Goal: Task Accomplishment & Management: Manage account settings

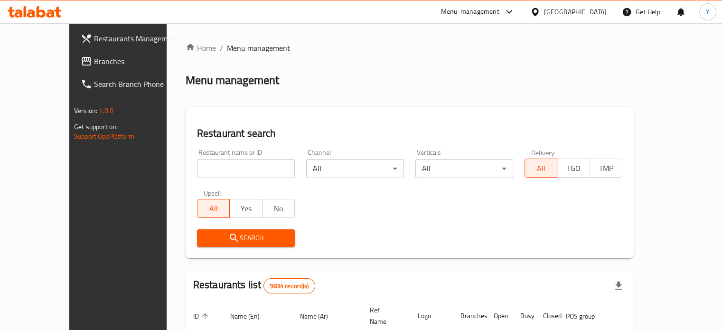
drag, startPoint x: 0, startPoint y: 0, endPoint x: 202, endPoint y: 170, distance: 264.5
click at [202, 170] on input "search" at bounding box center [246, 168] width 98 height 19
type input "black olive"
click button "Search" at bounding box center [246, 238] width 98 height 18
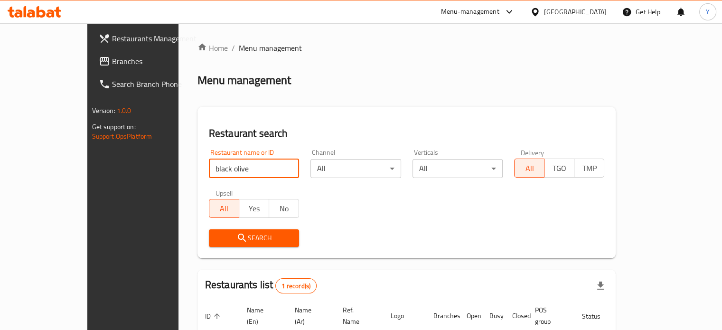
click at [307, 91] on div "Home / Menu management Menu management Restaurant search Restaurant name or ID …" at bounding box center [407, 219] width 419 height 354
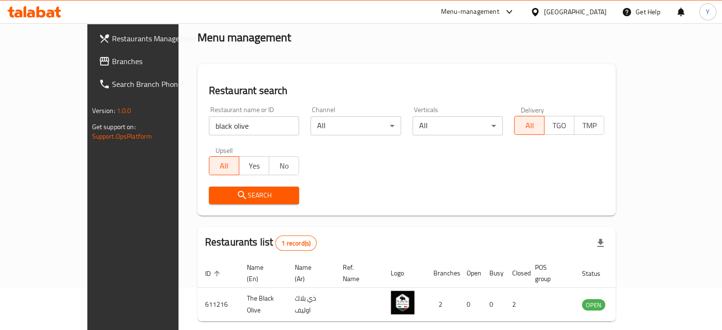
scroll to position [74, 0]
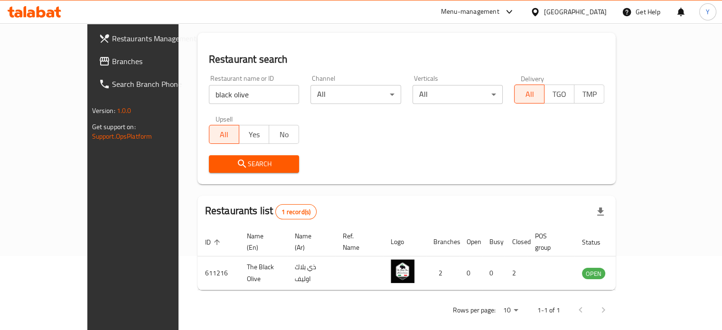
click at [611, 136] on div "Restaurant name or ID black olive Restaurant name or ID Channel All ​ Verticals…" at bounding box center [406, 123] width 407 height 109
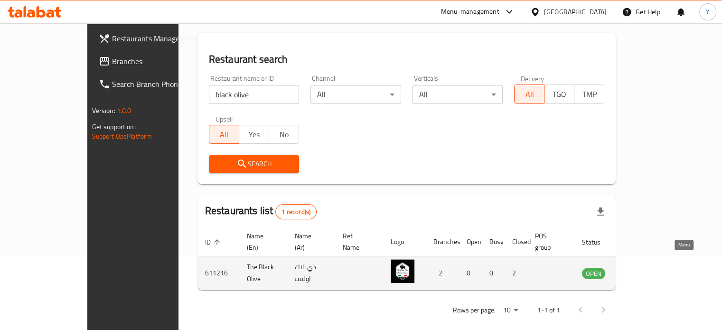
click at [643, 270] on icon "enhanced table" at bounding box center [637, 274] width 10 height 8
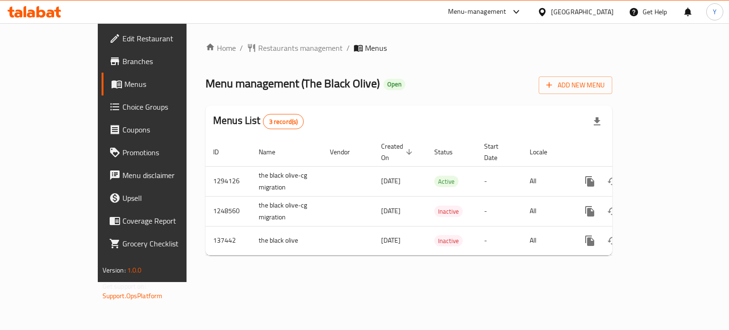
click at [467, 94] on div "Home / Restaurants management / Menus Menu management ( The Black Olive ) Open …" at bounding box center [409, 152] width 407 height 221
click at [258, 45] on span "Restaurants management" at bounding box center [300, 47] width 85 height 11
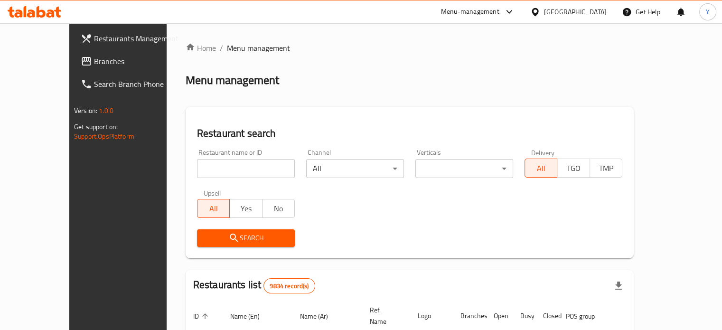
click at [238, 167] on input "search" at bounding box center [246, 168] width 98 height 19
type input "[PERSON_NAME]"
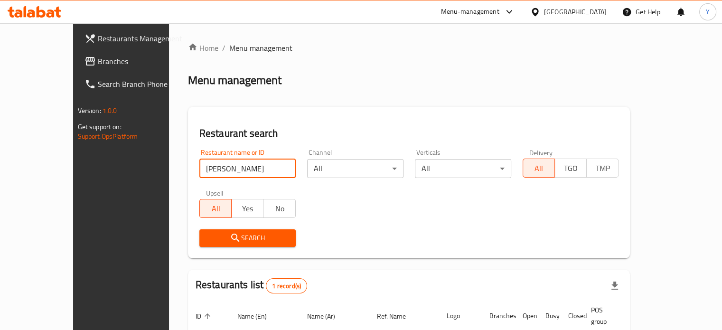
click at [421, 97] on div "Home / Menu management Menu management Restaurant search Restaurant name or ID …" at bounding box center [409, 219] width 443 height 354
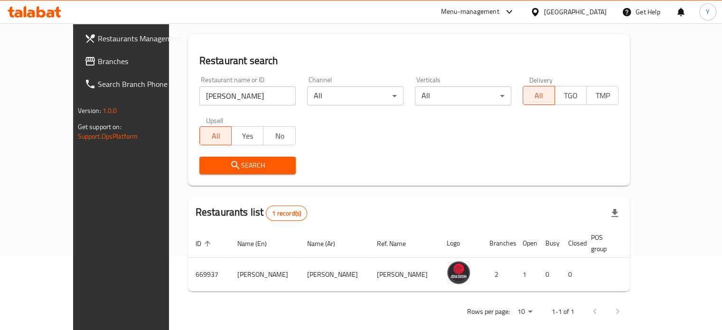
scroll to position [74, 0]
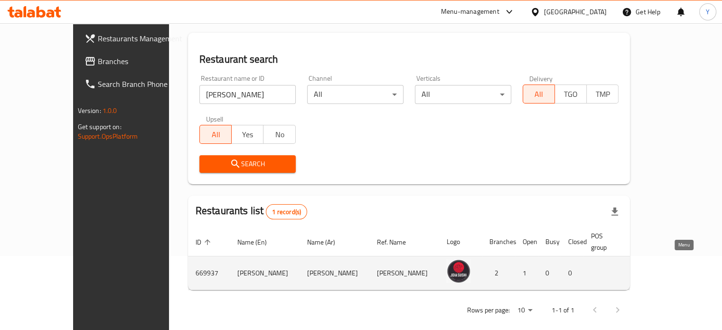
click at [688, 267] on icon "enhanced table" at bounding box center [693, 272] width 11 height 11
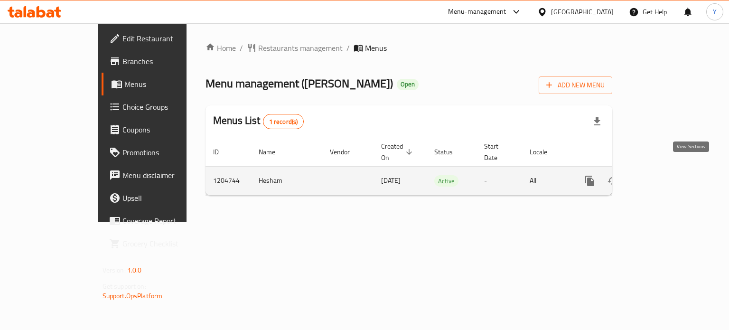
click at [664, 175] on icon "enhanced table" at bounding box center [658, 180] width 11 height 11
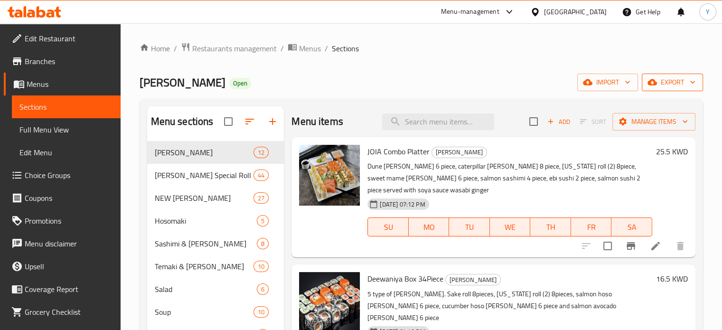
click at [667, 87] on span "export" at bounding box center [673, 82] width 46 height 12
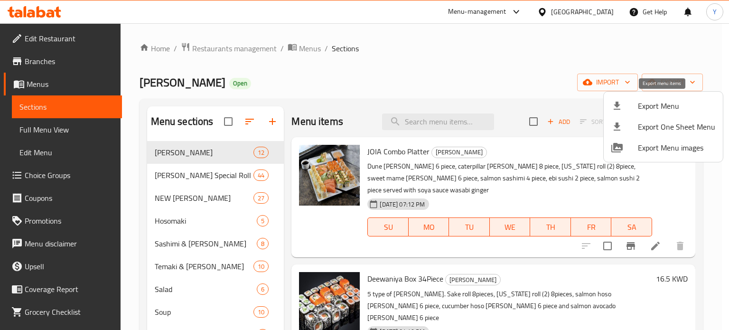
click at [644, 108] on span "Export Menu" at bounding box center [676, 105] width 77 height 11
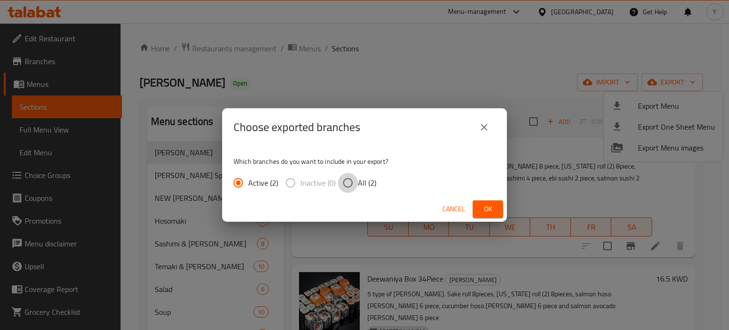
drag, startPoint x: 354, startPoint y: 180, endPoint x: 382, endPoint y: 182, distance: 28.1
click at [354, 180] on input "All (2)" at bounding box center [348, 183] width 20 height 20
radio input "true"
click at [491, 210] on span "Ok" at bounding box center [488, 209] width 15 height 12
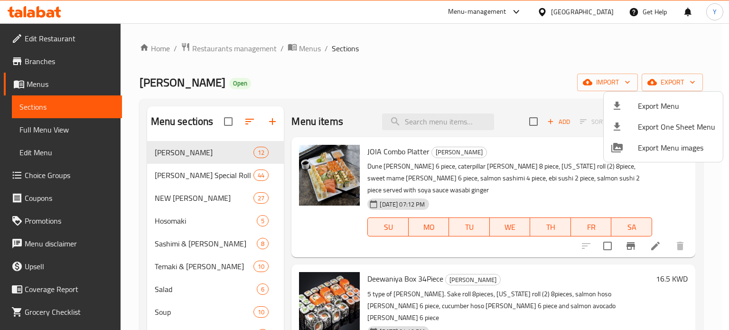
click at [249, 53] on div at bounding box center [364, 165] width 729 height 330
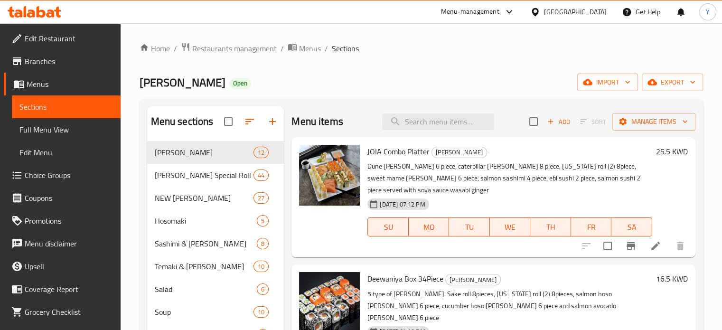
click at [243, 49] on span "Restaurants management" at bounding box center [234, 48] width 85 height 11
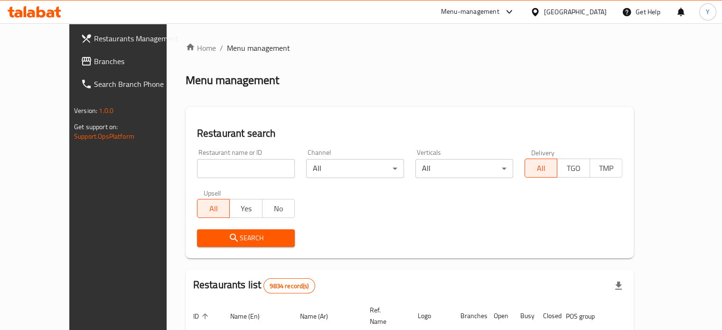
click at [223, 160] on input "search" at bounding box center [246, 168] width 98 height 19
type input "black olive"
click button "Search" at bounding box center [246, 238] width 98 height 18
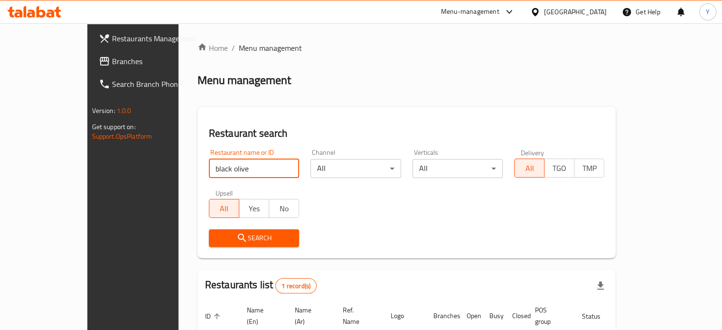
click at [313, 101] on div "Home / Menu management Menu management Restaurant search Restaurant name or ID …" at bounding box center [407, 219] width 419 height 354
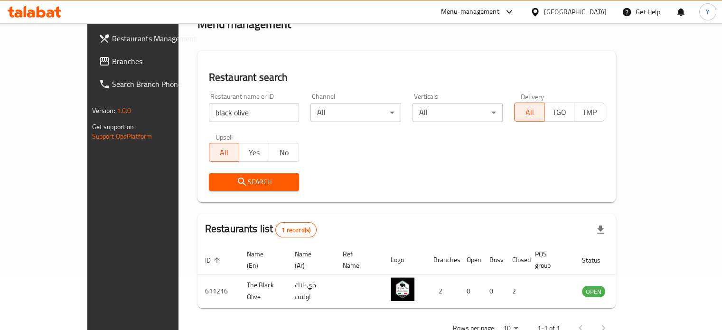
scroll to position [74, 0]
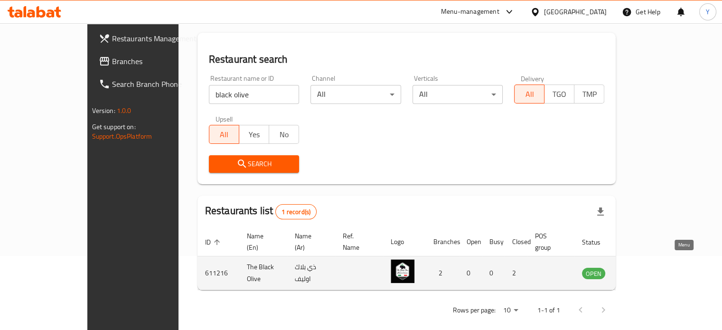
click at [643, 270] on icon "enhanced table" at bounding box center [637, 274] width 10 height 8
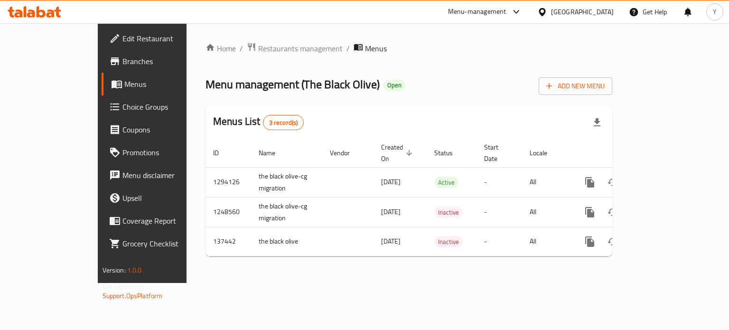
click at [520, 77] on div "Menu management ( The Black Olive ) Open Add New Menu" at bounding box center [409, 84] width 407 height 21
click at [506, 69] on div "Home / Restaurants management / Menus Menu management ( The Black Olive ) Open …" at bounding box center [409, 153] width 407 height 222
click at [558, 77] on div "Menu management ( The Black Olive ) Open Add New Menu" at bounding box center [409, 84] width 407 height 21
click at [595, 69] on div "Home / Restaurants management / Menus Menu management ( The Black Olive ) Open …" at bounding box center [409, 153] width 407 height 222
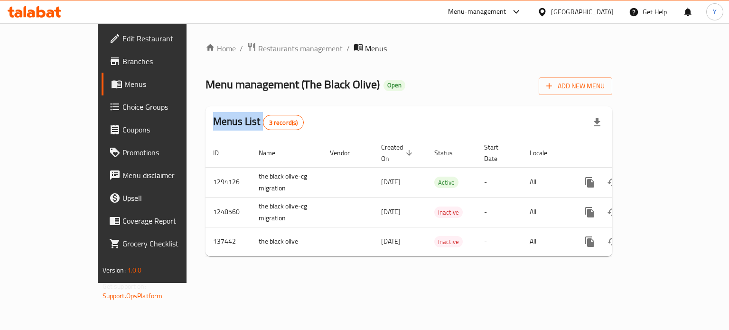
click at [595, 69] on div "Home / Restaurants management / Menus Menu management ( The Black Olive ) Open …" at bounding box center [409, 153] width 407 height 222
click at [395, 283] on div "Home / Restaurants management / Menus Menu management ( The Black Olive ) Open …" at bounding box center [409, 153] width 445 height 260
click at [613, 60] on div "Home / Restaurants management / Menus Menu management ( The Black Olive ) Open …" at bounding box center [409, 153] width 407 height 222
click at [480, 102] on div "Home / Restaurants management / Menus Menu management ( The Black Olive ) Open …" at bounding box center [409, 153] width 407 height 222
click at [415, 283] on div "Home / Restaurants management / Menus Menu management ( The Black Olive ) Open …" at bounding box center [409, 153] width 445 height 260
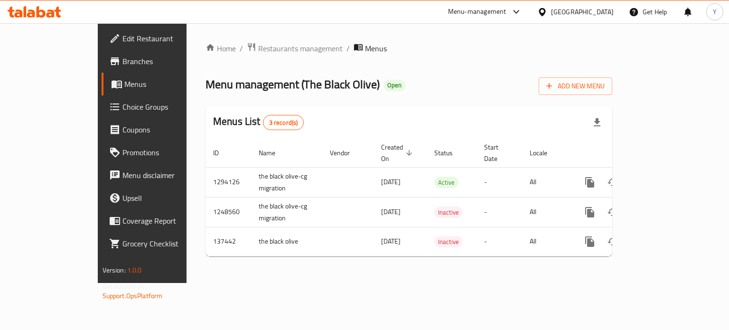
click at [527, 66] on div "Home / Restaurants management / Menus Menu management ( The Black Olive ) Open …" at bounding box center [409, 153] width 407 height 222
click at [382, 272] on div "Home / Restaurants management / Menus Menu management ( The Black Olive ) Open …" at bounding box center [409, 153] width 445 height 260
click at [479, 95] on div "Home / Restaurants management / Menus Menu management ( The Black Olive ) Open …" at bounding box center [409, 153] width 407 height 222
click at [511, 76] on div "Menu management ( The Black Olive ) Open Add New Menu" at bounding box center [409, 84] width 407 height 21
click at [510, 60] on div "Home / Restaurants management / Menus Menu management ( The Black Olive ) Open …" at bounding box center [409, 153] width 407 height 222
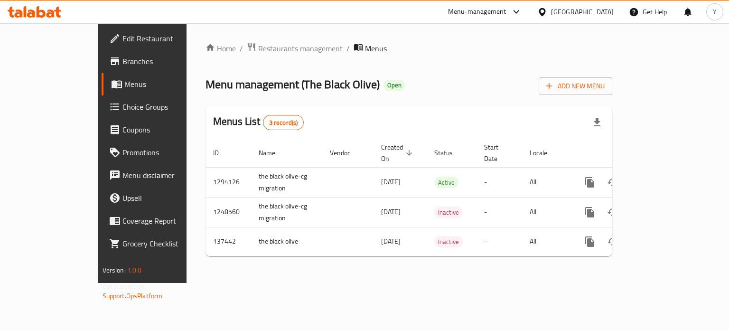
click at [526, 29] on div "Home / Restaurants management / Menus Menu management ( The Black Olive ) Open …" at bounding box center [409, 153] width 445 height 260
click at [574, 82] on div "Menu management ( The Black Olive ) Open Add New Menu" at bounding box center [409, 84] width 407 height 21
click at [511, 59] on div "Home / Restaurants management / Menus Menu management ( The Black Olive ) Open …" at bounding box center [409, 153] width 407 height 222
drag, startPoint x: 400, startPoint y: 84, endPoint x: 410, endPoint y: 84, distance: 10.0
click at [401, 83] on div "Menu management ( The Black Olive ) Open Add New Menu" at bounding box center [409, 84] width 407 height 21
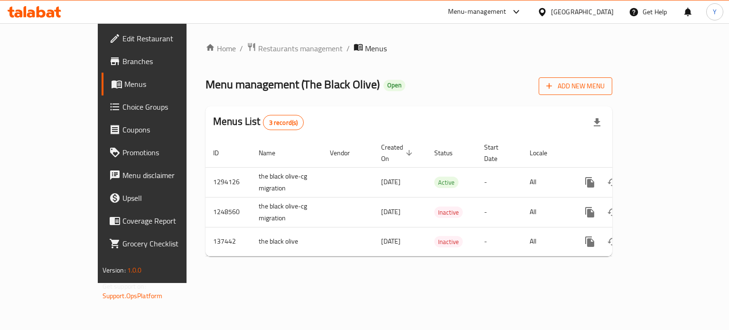
click at [605, 81] on span "Add New Menu" at bounding box center [576, 86] width 58 height 12
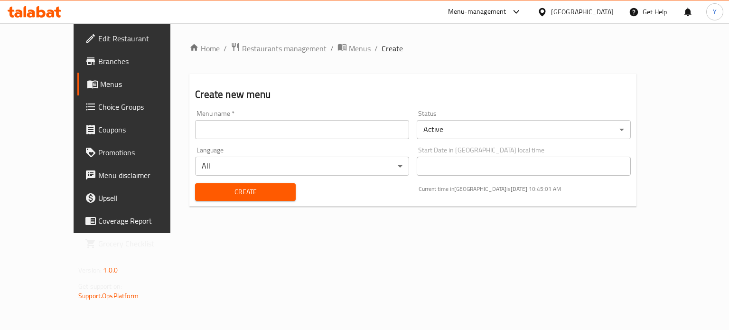
click at [412, 76] on div "Create new menu Menu name   * Menu name * Status Active ​ Language All ​ Start …" at bounding box center [412, 140] width 447 height 133
click at [247, 129] on input "text" at bounding box center [302, 129] width 214 height 19
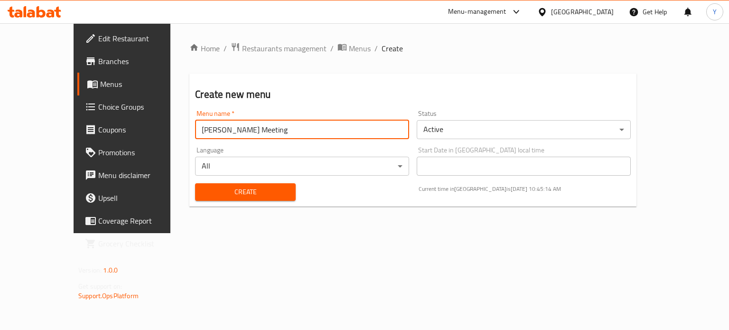
type input "Joia Sushi Meeting"
click at [274, 170] on body "​ Menu-management Kuwait Get Help Y Edit Restaurant Branches Menus Choice Group…" at bounding box center [364, 176] width 729 height 307
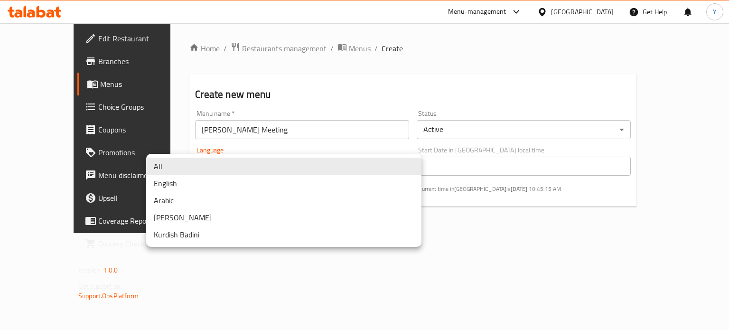
click at [446, 40] on div at bounding box center [364, 165] width 729 height 330
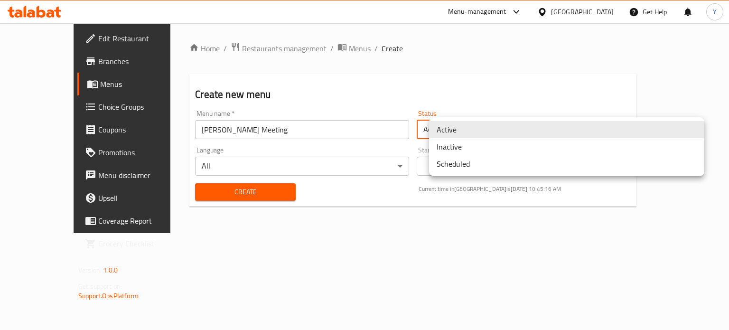
click at [463, 123] on body "​ Menu-management Kuwait Get Help Y Edit Restaurant Branches Menus Choice Group…" at bounding box center [364, 176] width 729 height 307
click at [460, 145] on li "Inactive" at bounding box center [566, 146] width 275 height 17
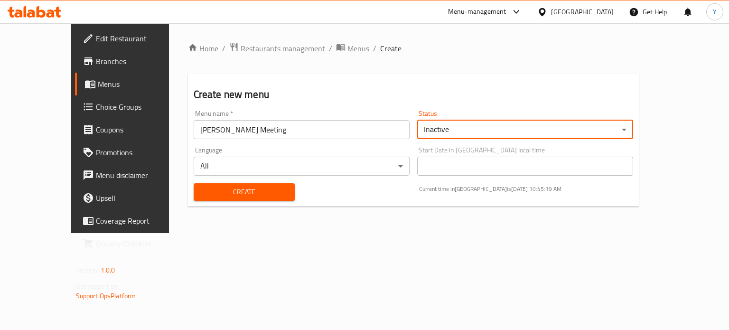
click at [237, 192] on span "Create" at bounding box center [244, 192] width 86 height 12
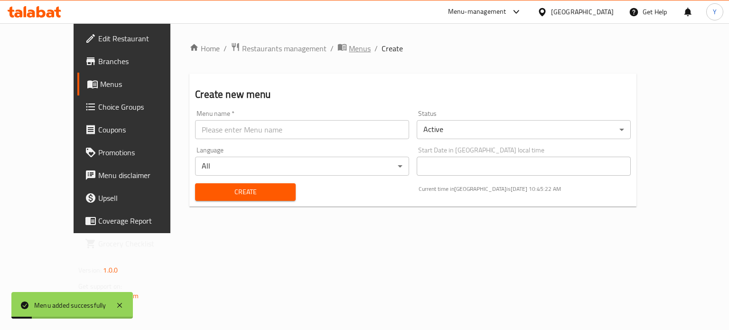
click at [349, 44] on span "Menus" at bounding box center [360, 48] width 22 height 11
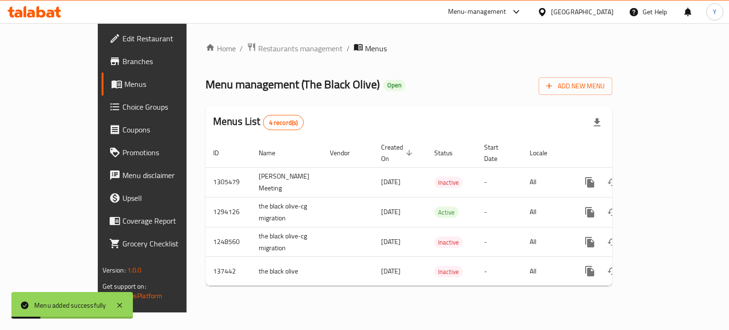
click at [452, 43] on ol "Home / Restaurants management / Menus" at bounding box center [409, 48] width 407 height 12
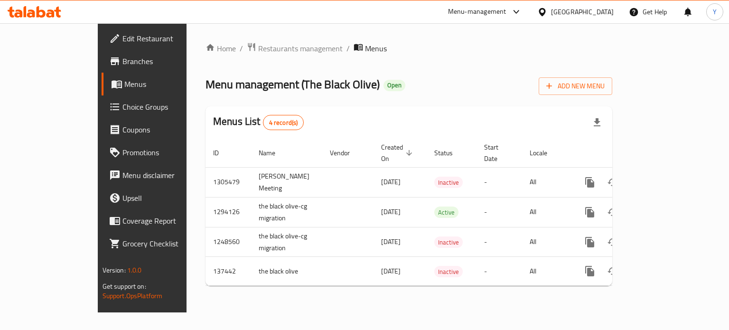
click at [500, 51] on ol "Home / Restaurants management / Menus" at bounding box center [409, 48] width 407 height 12
click at [500, 54] on ol "Home / Restaurants management / Menus" at bounding box center [409, 48] width 407 height 12
click at [541, 71] on div "Home / Restaurants management / Menus Menu management ( The Black Olive ) Open …" at bounding box center [409, 167] width 407 height 251
click at [549, 69] on div "Home / Restaurants management / Menus Menu management ( The Black Olive ) Open …" at bounding box center [409, 167] width 407 height 251
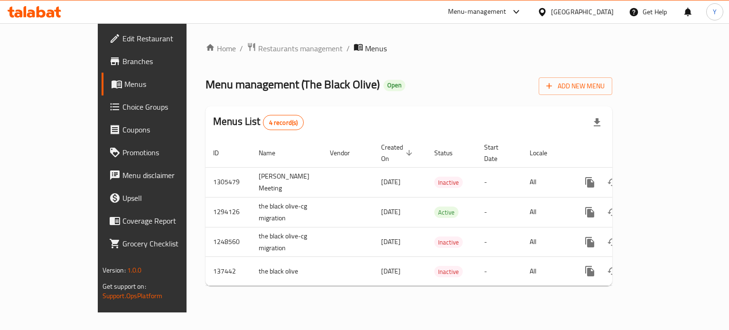
click at [549, 69] on div "Home / Restaurants management / Menus Menu management ( The Black Olive ) Open …" at bounding box center [409, 167] width 407 height 251
click at [500, 47] on ol "Home / Restaurants management / Menus" at bounding box center [409, 48] width 407 height 12
click at [451, 51] on ol "Home / Restaurants management / Menus" at bounding box center [409, 48] width 407 height 12
click at [509, 66] on div "Home / Restaurants management / Menus Menu management ( The Black Olive ) Open …" at bounding box center [409, 167] width 407 height 251
click at [586, 64] on div "Home / Restaurants management / Menus Menu management ( The Black Olive ) Open …" at bounding box center [409, 167] width 407 height 251
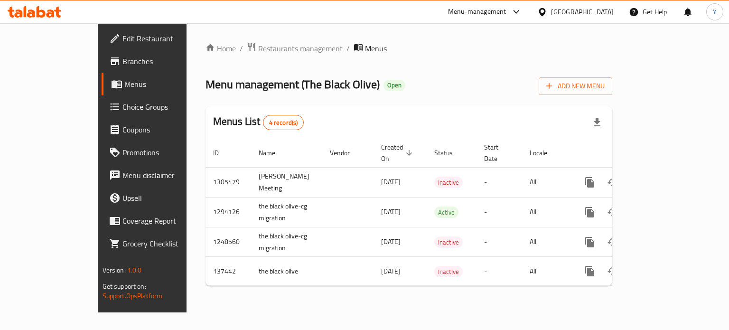
click at [586, 64] on div "Home / Restaurants management / Menus Menu management ( The Black Olive ) Open …" at bounding box center [409, 167] width 407 height 251
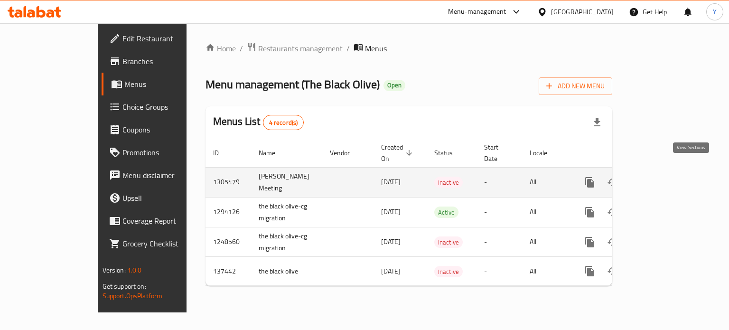
click at [664, 177] on icon "enhanced table" at bounding box center [658, 182] width 11 height 11
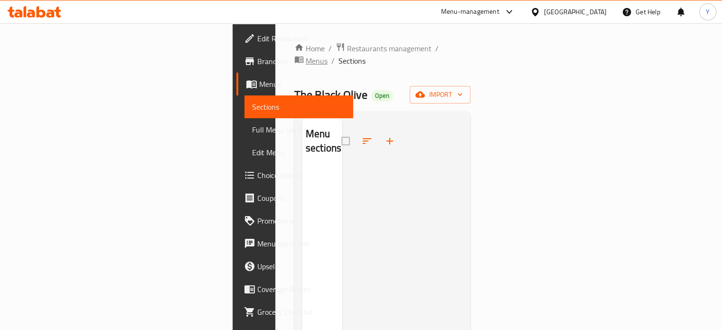
click at [316, 55] on span "Menus" at bounding box center [317, 60] width 22 height 11
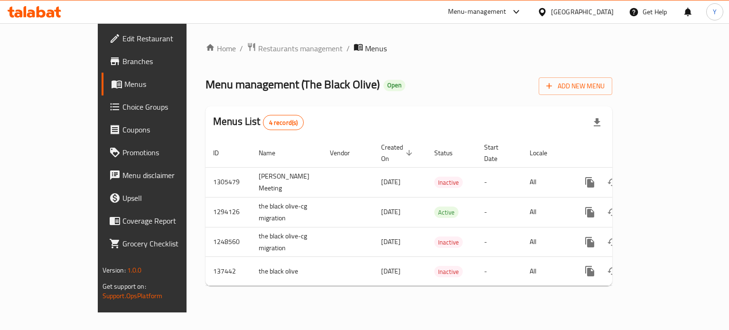
drag, startPoint x: 215, startPoint y: 170, endPoint x: 567, endPoint y: 96, distance: 359.7
click at [509, 80] on div "Menu management ( The Black Olive ) Open Add New Menu" at bounding box center [409, 84] width 407 height 21
click at [513, 70] on div "Home / Restaurants management / Menus Menu management ( The Black Olive ) Open …" at bounding box center [409, 167] width 407 height 251
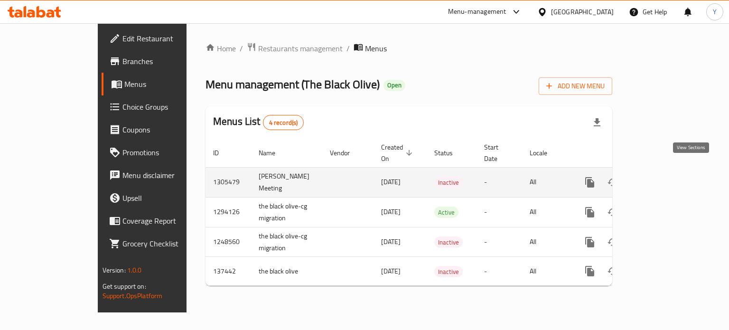
click at [664, 177] on icon "enhanced table" at bounding box center [658, 182] width 11 height 11
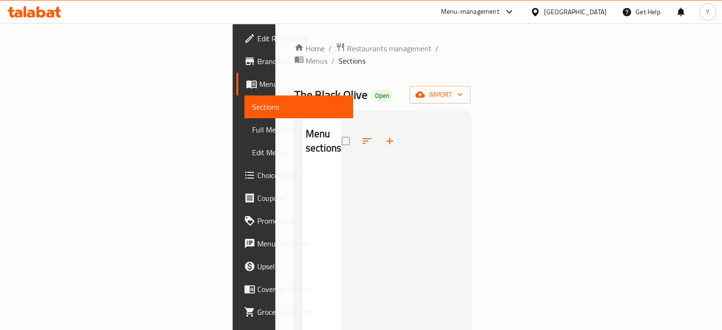
click at [432, 86] on div "The Black Olive Open import" at bounding box center [382, 95] width 177 height 18
click at [471, 57] on div "Home / Restaurants management / Menus / Sections The Black Olive Open import Me…" at bounding box center [382, 249] width 177 height 414
click at [465, 90] on icon "button" at bounding box center [459, 94] width 9 height 9
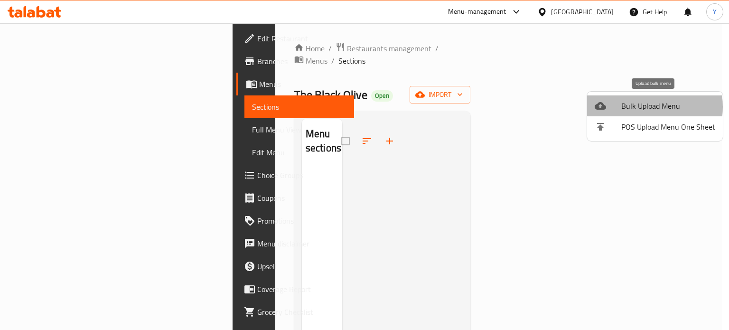
click at [640, 107] on span "Bulk Upload Menu" at bounding box center [669, 105] width 94 height 11
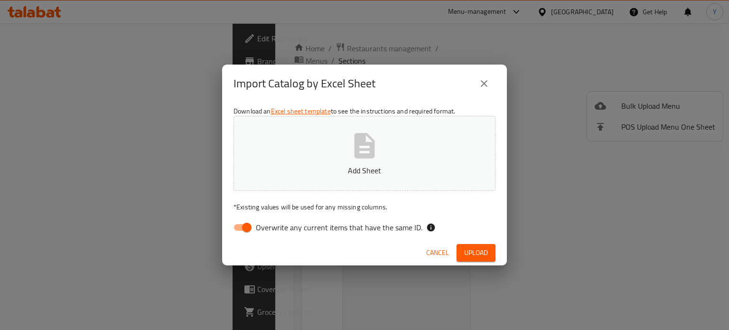
click at [369, 158] on icon "button" at bounding box center [364, 146] width 30 height 30
click at [479, 254] on span "Upload" at bounding box center [476, 253] width 24 height 12
drag, startPoint x: 475, startPoint y: 87, endPoint x: 482, endPoint y: 83, distance: 8.1
click at [477, 86] on button "close" at bounding box center [484, 83] width 23 height 23
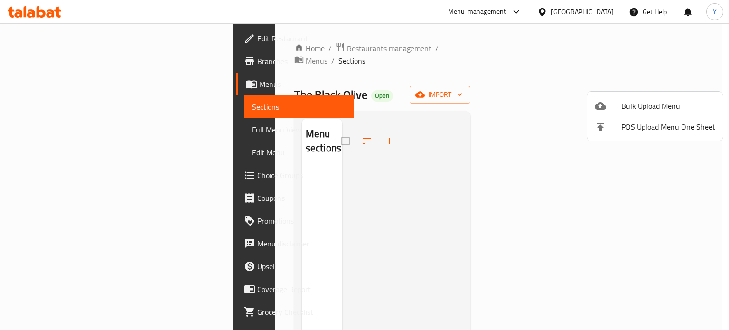
drag, startPoint x: 531, startPoint y: 57, endPoint x: 542, endPoint y: 52, distance: 12.1
click at [533, 57] on div at bounding box center [364, 165] width 729 height 330
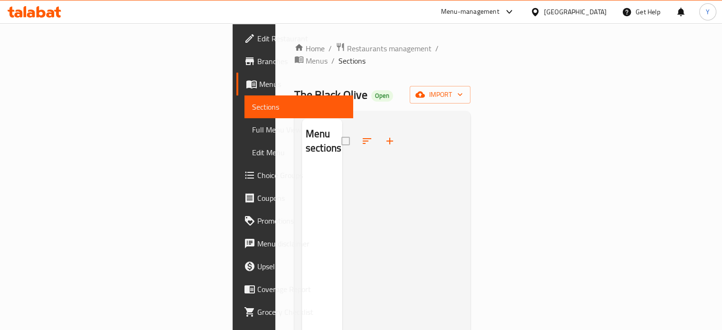
click at [430, 119] on div at bounding box center [402, 284] width 121 height 330
click at [463, 89] on span "import" at bounding box center [440, 95] width 46 height 12
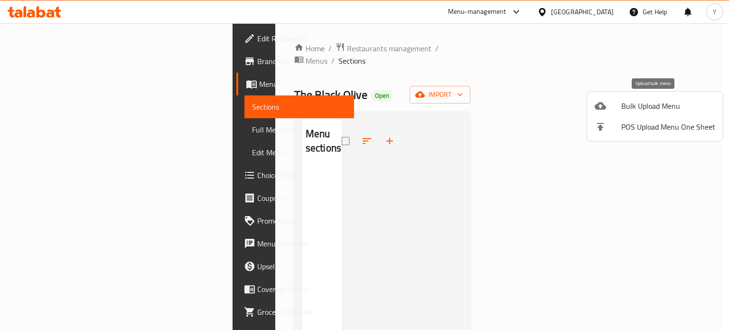
click at [638, 104] on span "Bulk Upload Menu" at bounding box center [669, 105] width 94 height 11
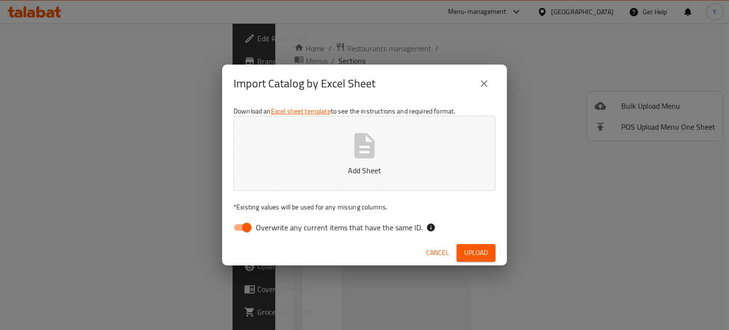
click at [388, 156] on button "Add Sheet" at bounding box center [365, 153] width 262 height 75
click at [478, 79] on button "close" at bounding box center [484, 83] width 23 height 23
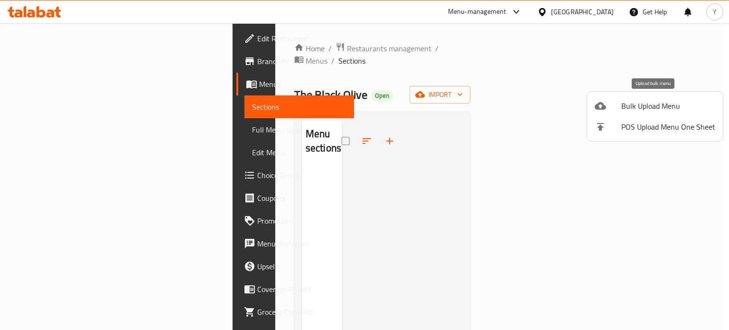
click at [638, 107] on span "Bulk Upload Menu" at bounding box center [669, 105] width 94 height 11
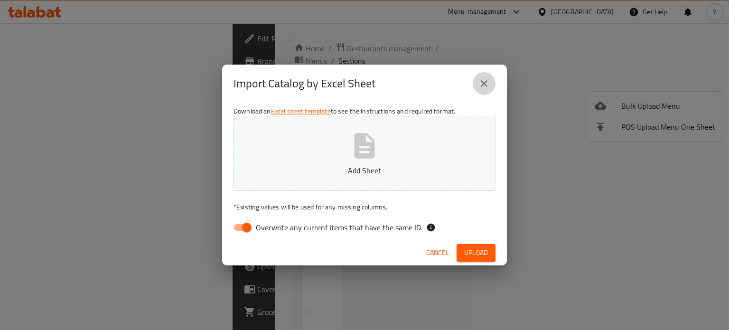
click at [478, 81] on button "close" at bounding box center [484, 83] width 23 height 23
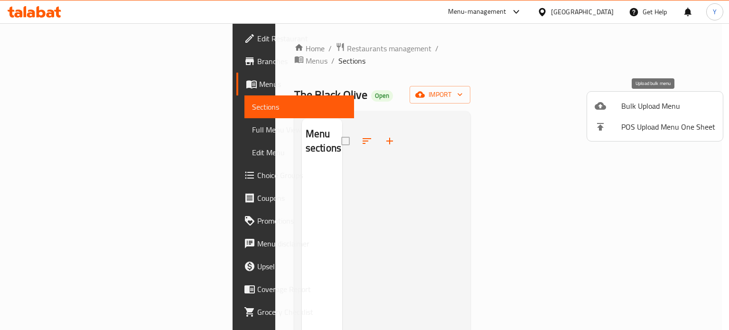
click at [648, 106] on span "Bulk Upload Menu" at bounding box center [669, 105] width 94 height 11
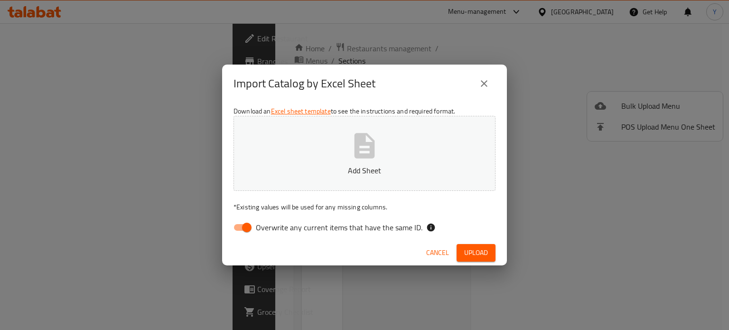
drag, startPoint x: 517, startPoint y: 60, endPoint x: 511, endPoint y: 62, distance: 5.6
click at [515, 61] on div "Import Catalog by Excel Sheet Download an Excel sheet template to see the instr…" at bounding box center [364, 165] width 729 height 330
click at [483, 83] on icon "close" at bounding box center [484, 83] width 7 height 7
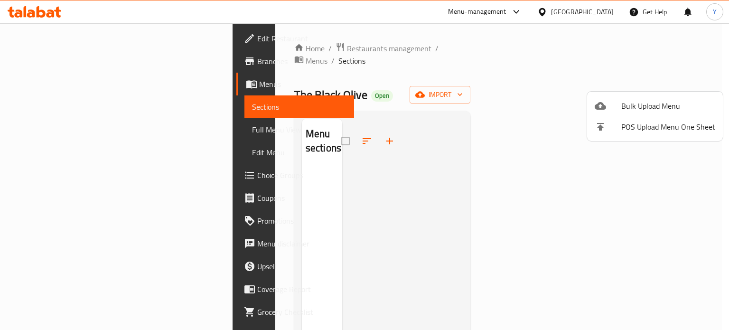
click at [585, 55] on div at bounding box center [364, 165] width 729 height 330
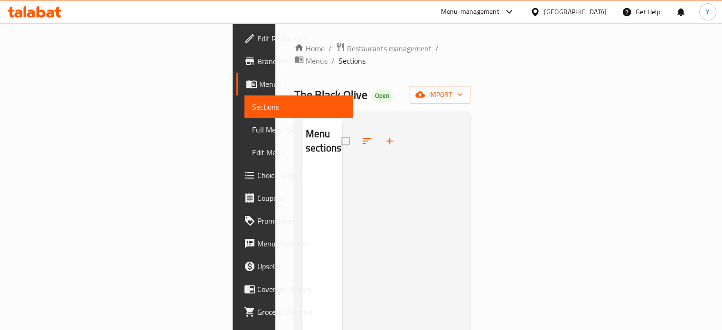
click at [444, 51] on ol "Home / Restaurants management / Menus / Sections" at bounding box center [382, 54] width 177 height 25
click at [322, 86] on div "The Black Olive Open import" at bounding box center [382, 95] width 177 height 18
click at [311, 55] on span "Menus" at bounding box center [317, 60] width 22 height 11
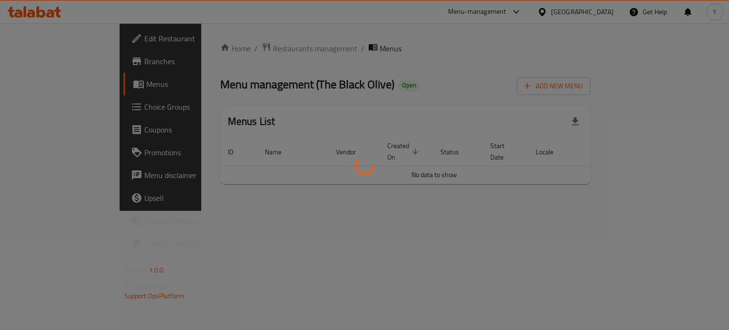
click at [482, 55] on div at bounding box center [364, 165] width 729 height 330
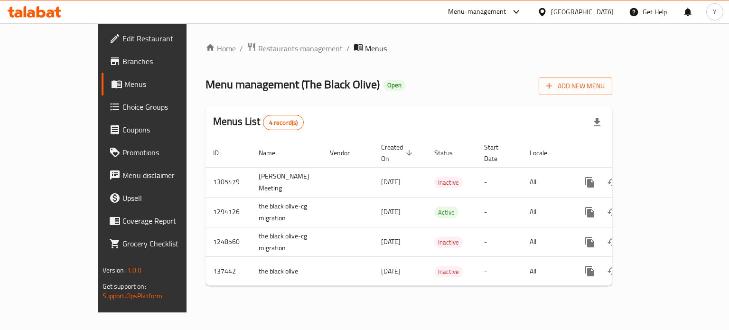
click at [537, 84] on div "Menu management ( The Black Olive ) Open Add New Menu" at bounding box center [409, 84] width 407 height 21
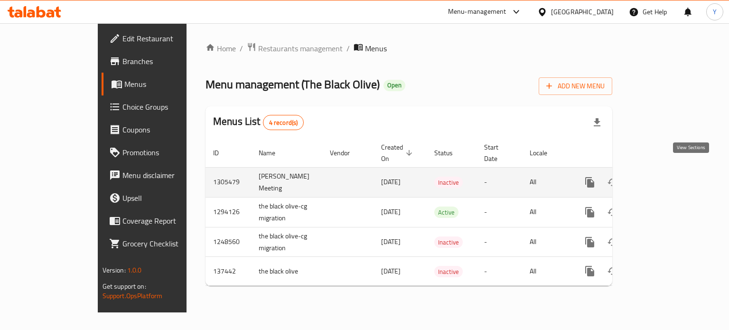
click at [663, 178] on icon "enhanced table" at bounding box center [658, 182] width 9 height 9
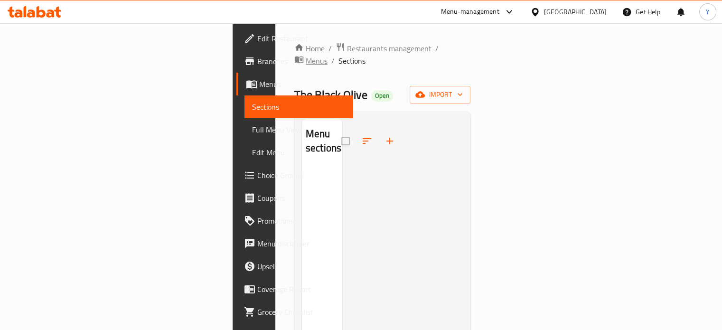
click at [306, 55] on span "Menus" at bounding box center [317, 60] width 22 height 11
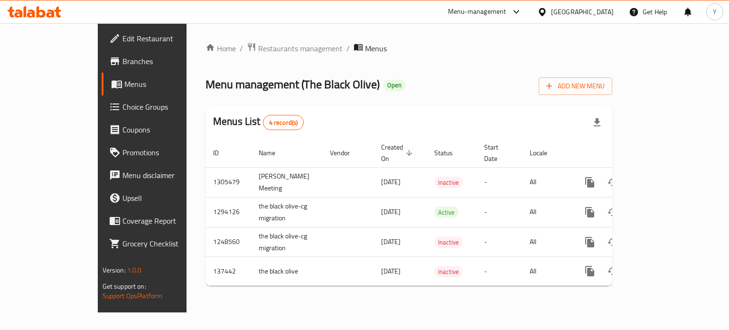
click at [565, 55] on ol "Home / Restaurants management / Menus" at bounding box center [409, 48] width 407 height 12
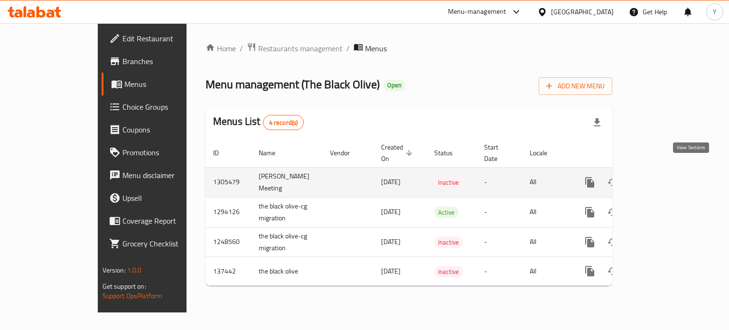
click at [670, 178] on link "enhanced table" at bounding box center [658, 182] width 23 height 23
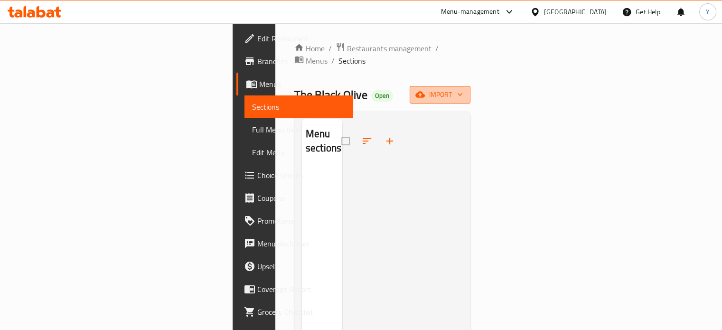
click at [463, 89] on span "import" at bounding box center [440, 95] width 46 height 12
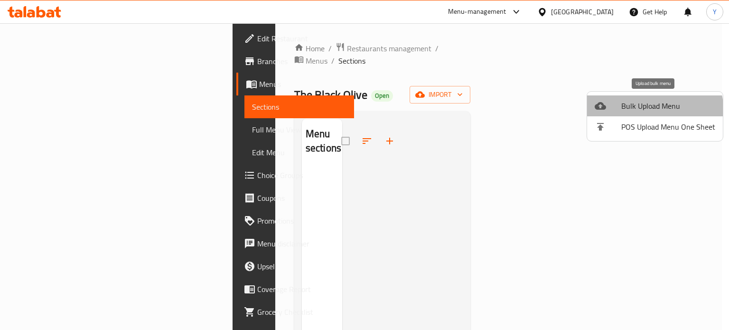
click at [649, 112] on span "Bulk Upload Menu" at bounding box center [669, 105] width 94 height 11
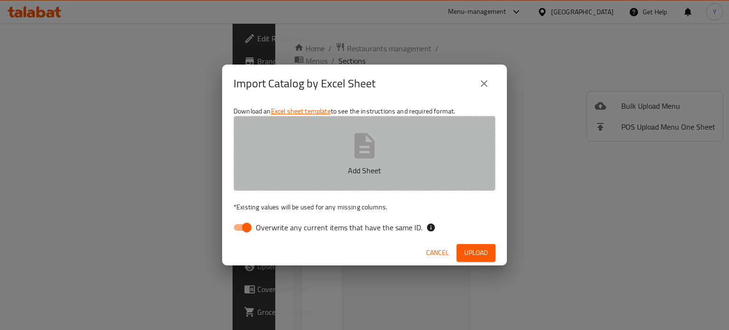
click at [354, 155] on icon "button" at bounding box center [364, 146] width 30 height 30
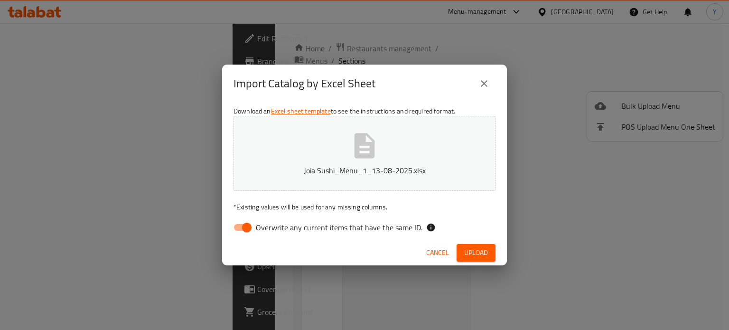
click at [476, 251] on span "Upload" at bounding box center [476, 253] width 24 height 12
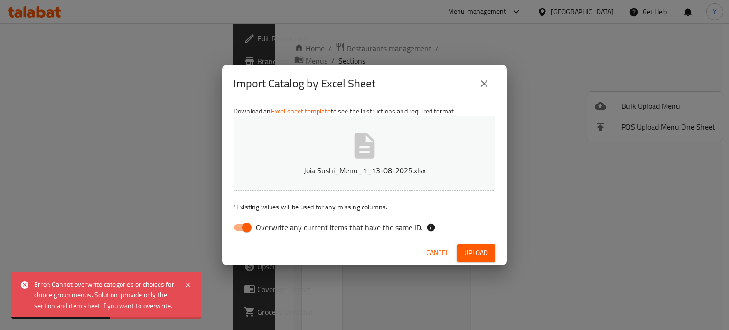
click at [480, 83] on icon "close" at bounding box center [484, 83] width 11 height 11
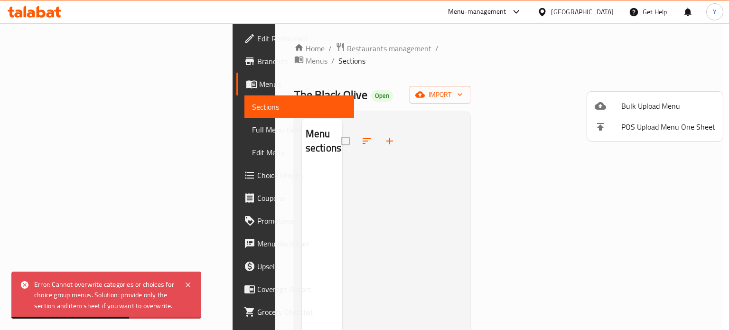
click at [667, 61] on div at bounding box center [364, 165] width 729 height 330
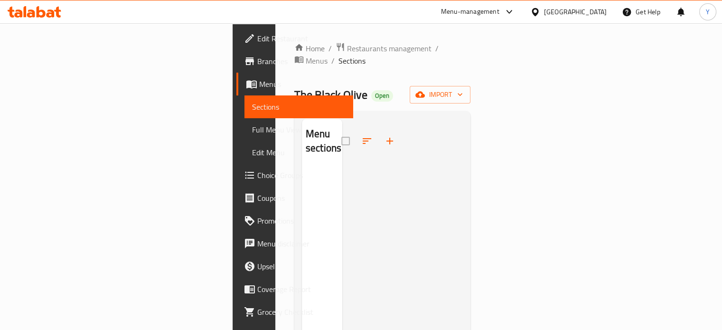
drag, startPoint x: 501, startPoint y: 152, endPoint x: 712, endPoint y: 60, distance: 230.5
click at [463, 136] on div at bounding box center [402, 284] width 121 height 330
click at [471, 86] on button "import" at bounding box center [440, 95] width 61 height 18
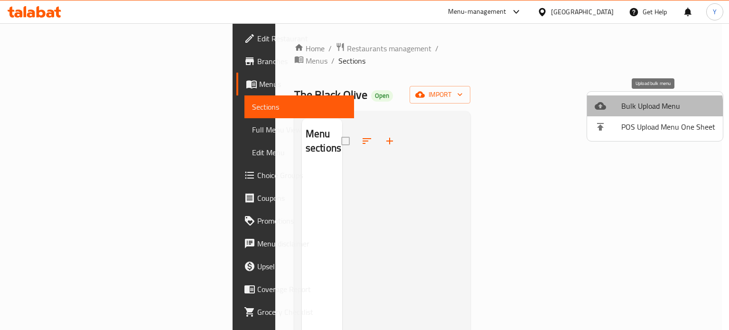
click at [651, 108] on span "Bulk Upload Menu" at bounding box center [669, 105] width 94 height 11
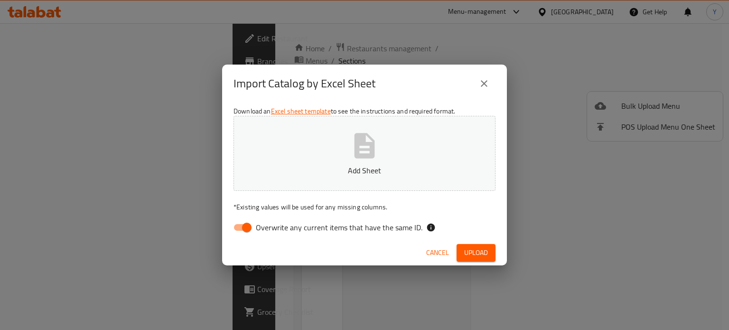
click at [374, 169] on p "Add Sheet" at bounding box center [364, 170] width 233 height 11
click at [247, 226] on input "Overwrite any current items that have the same ID." at bounding box center [247, 227] width 54 height 18
checkbox input "false"
click at [474, 251] on span "Upload" at bounding box center [476, 253] width 24 height 12
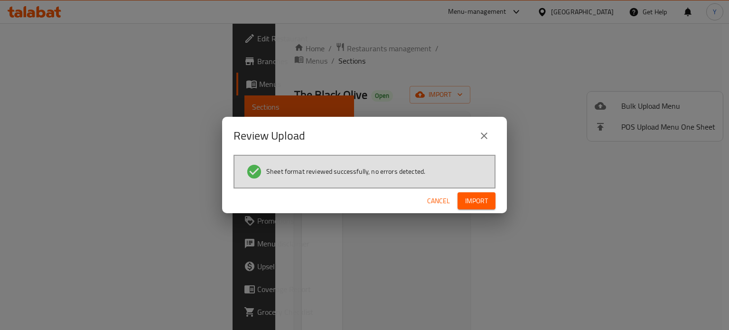
click at [472, 201] on span "Import" at bounding box center [476, 201] width 23 height 12
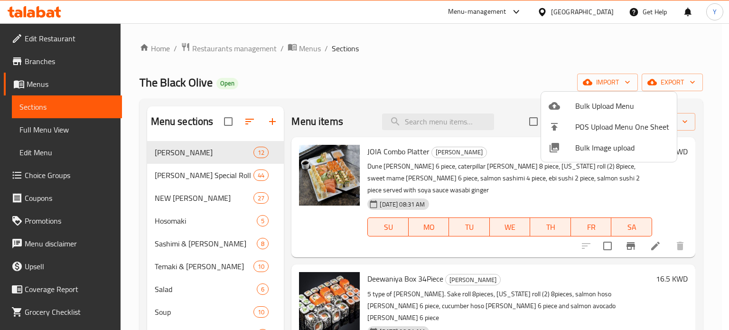
click at [502, 62] on div at bounding box center [364, 165] width 729 height 330
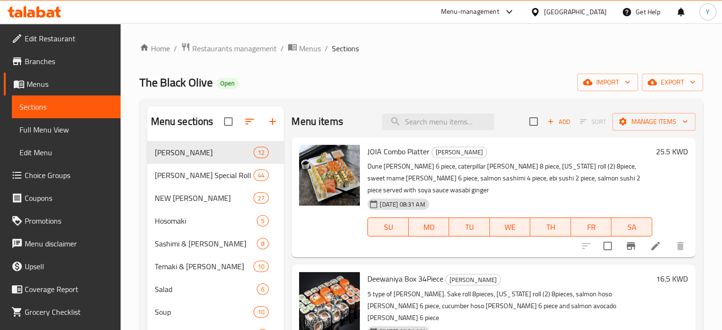
click at [330, 77] on div "The Black Olive Open import export" at bounding box center [422, 83] width 564 height 18
click at [310, 49] on span "Menus" at bounding box center [310, 48] width 22 height 11
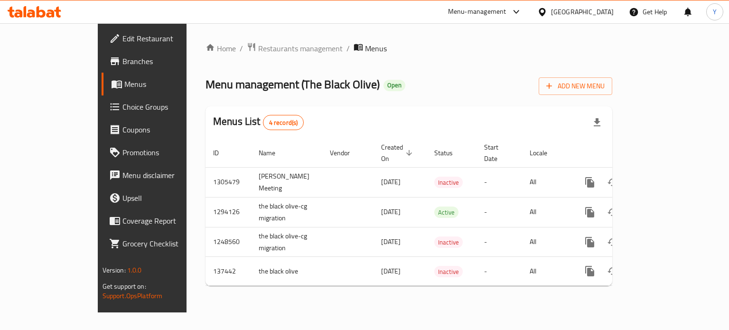
click at [515, 77] on div "Menu management ( The Black Olive ) Open Add New Menu" at bounding box center [409, 84] width 407 height 21
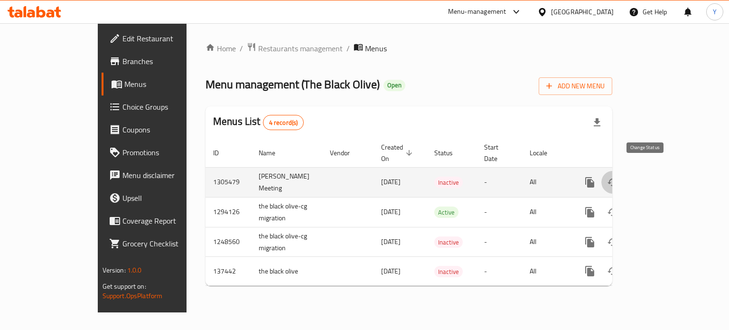
click at [624, 171] on button "enhanced table" at bounding box center [613, 182] width 23 height 23
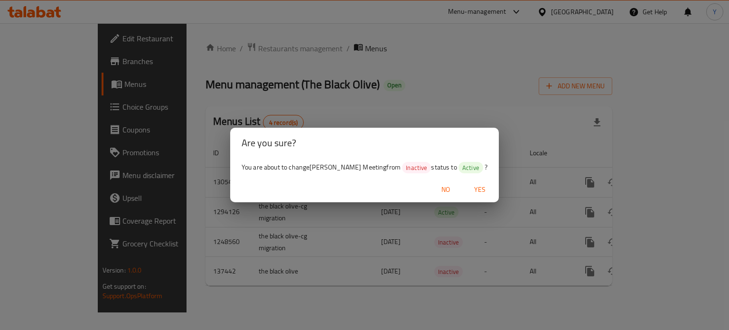
click at [469, 192] on span "Yes" at bounding box center [480, 190] width 23 height 12
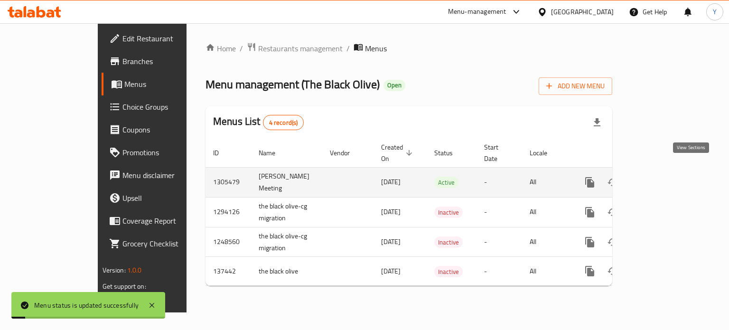
click at [663, 178] on icon "enhanced table" at bounding box center [658, 182] width 9 height 9
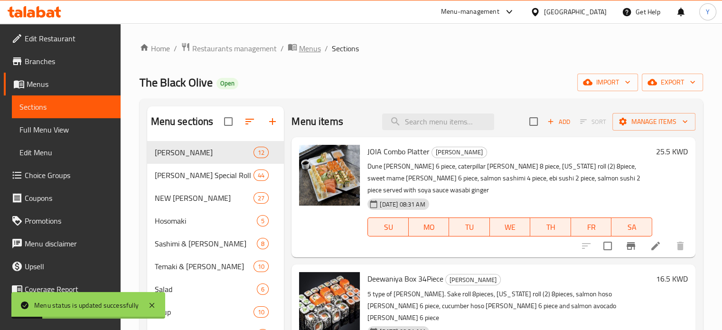
click at [309, 49] on span "Menus" at bounding box center [310, 48] width 22 height 11
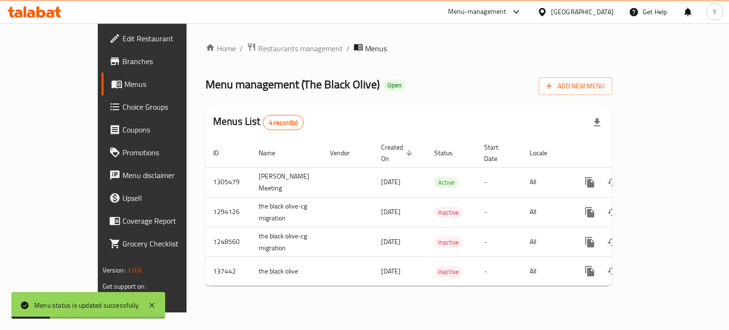
click at [425, 82] on div "Menu management ( The Black Olive ) Open Add New Menu" at bounding box center [409, 84] width 407 height 21
click at [258, 47] on span "Restaurants management" at bounding box center [300, 48] width 85 height 11
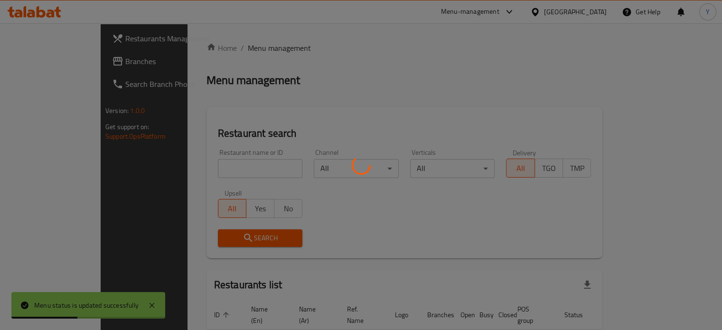
drag, startPoint x: 473, startPoint y: 67, endPoint x: 232, endPoint y: 160, distance: 258.7
click at [471, 68] on div at bounding box center [361, 165] width 722 height 330
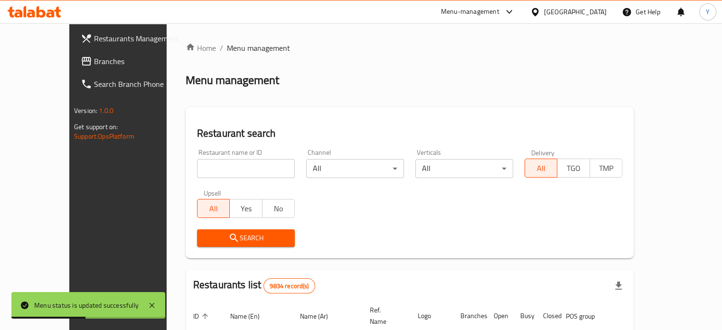
click at [216, 165] on input "search" at bounding box center [246, 168] width 98 height 19
type input "the black olive"
click button "Search" at bounding box center [246, 238] width 98 height 18
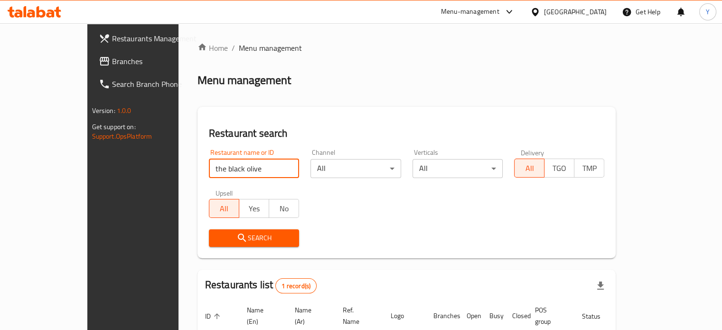
drag, startPoint x: 231, startPoint y: 164, endPoint x: 251, endPoint y: 168, distance: 19.8
click at [231, 164] on input "the black olive" at bounding box center [254, 168] width 90 height 19
drag, startPoint x: 267, startPoint y: 166, endPoint x: 249, endPoint y: 171, distance: 19.1
click at [267, 166] on input "the black olive" at bounding box center [254, 168] width 90 height 19
click at [248, 171] on input "search" at bounding box center [254, 168] width 90 height 19
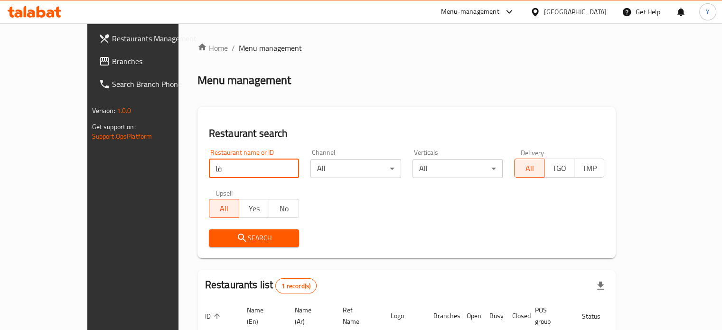
type input "ف"
type input "the black olive"
click button "Search" at bounding box center [254, 238] width 90 height 18
click at [221, 171] on input "the black olive" at bounding box center [254, 168] width 90 height 19
click button "Search" at bounding box center [254, 238] width 90 height 18
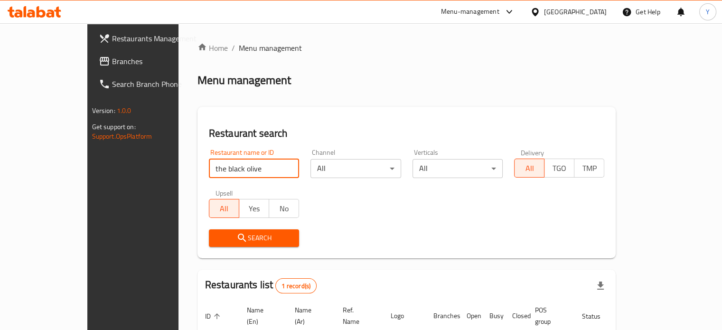
click at [393, 142] on div "Restaurant search Restaurant name or ID the black olive Restaurant name or ID C…" at bounding box center [407, 182] width 419 height 151
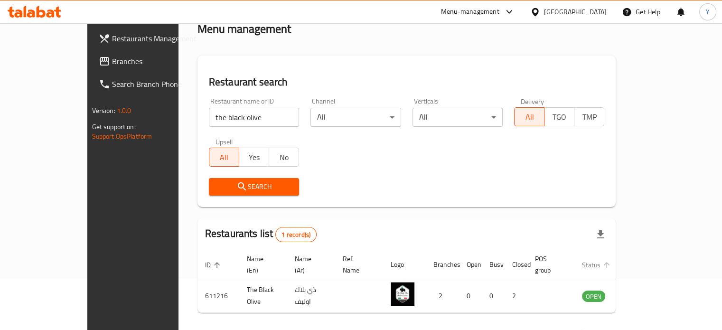
scroll to position [74, 0]
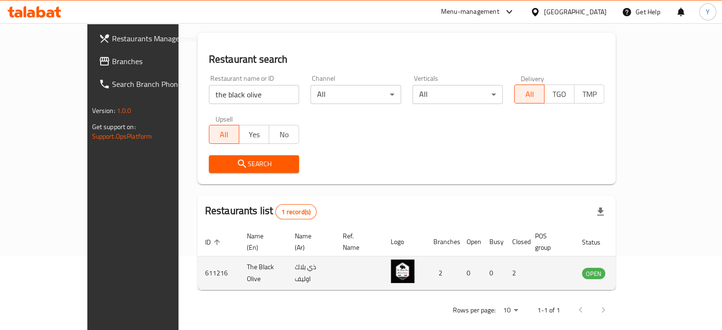
click at [643, 270] on icon "enhanced table" at bounding box center [637, 274] width 10 height 8
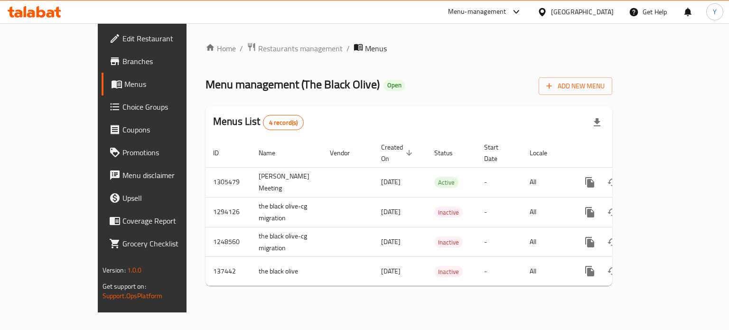
click at [538, 81] on div "Menu management ( The Black Olive ) Open Add New Menu" at bounding box center [409, 84] width 407 height 21
click at [505, 73] on div "Home / Restaurants management / Menus Menu management ( The Black Olive ) Open …" at bounding box center [409, 167] width 407 height 251
click at [513, 54] on ol "Home / Restaurants management / Menus" at bounding box center [409, 48] width 407 height 12
click at [514, 83] on div "Menu management ( The Black Olive ) Open Add New Menu" at bounding box center [409, 84] width 407 height 21
click at [613, 47] on ol "Home / Restaurants management / Menus" at bounding box center [409, 48] width 407 height 12
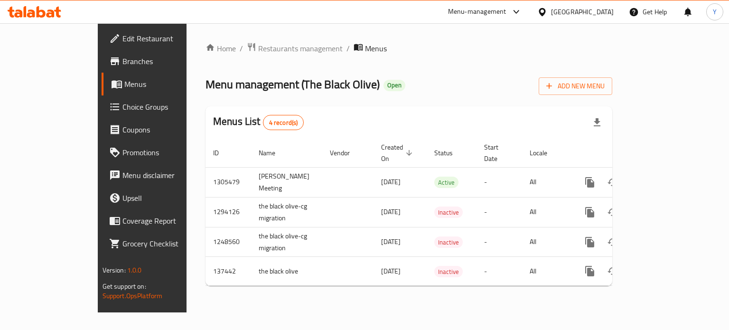
click at [486, 66] on div "Home / Restaurants management / Menus Menu management ( The Black Olive ) Open …" at bounding box center [409, 167] width 407 height 251
click at [492, 60] on div "Home / Restaurants management / Menus Menu management ( The Black Olive ) Open …" at bounding box center [409, 167] width 407 height 251
click at [585, 77] on div "Menu management ( The Black Olive ) Open Add New Menu" at bounding box center [409, 84] width 407 height 21
click at [530, 77] on div "Menu management ( The Black Olive ) Open Add New Menu" at bounding box center [409, 84] width 407 height 21
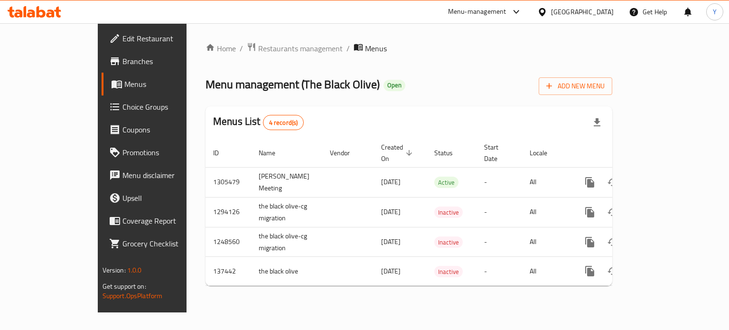
click at [498, 89] on div "Menu management ( The Black Olive ) Open Add New Menu" at bounding box center [409, 84] width 407 height 21
click at [563, 53] on ol "Home / Restaurants management / Menus" at bounding box center [409, 48] width 407 height 12
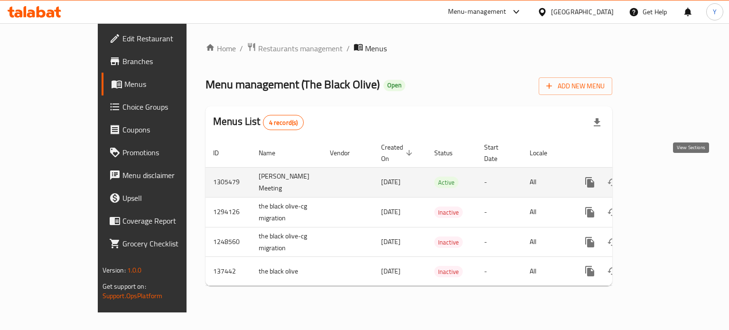
click at [670, 171] on link "enhanced table" at bounding box center [658, 182] width 23 height 23
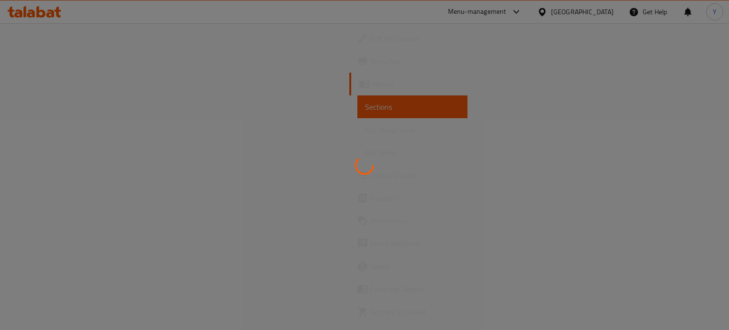
click at [555, 76] on div at bounding box center [364, 165] width 729 height 330
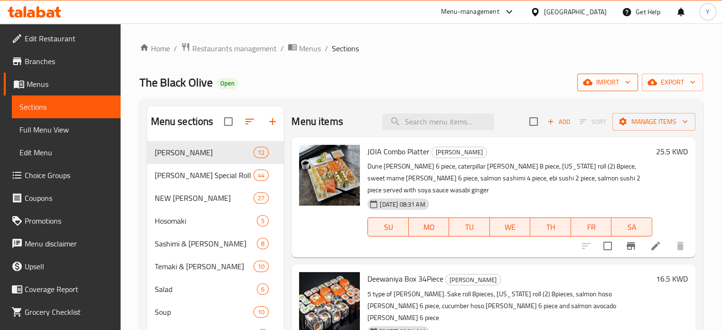
click at [596, 81] on span "import" at bounding box center [608, 82] width 46 height 12
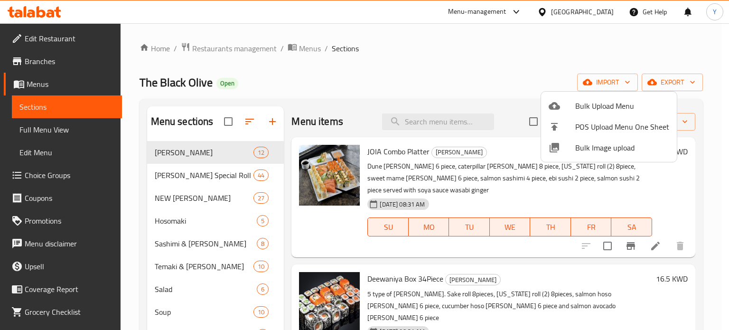
click at [428, 72] on div at bounding box center [364, 165] width 729 height 330
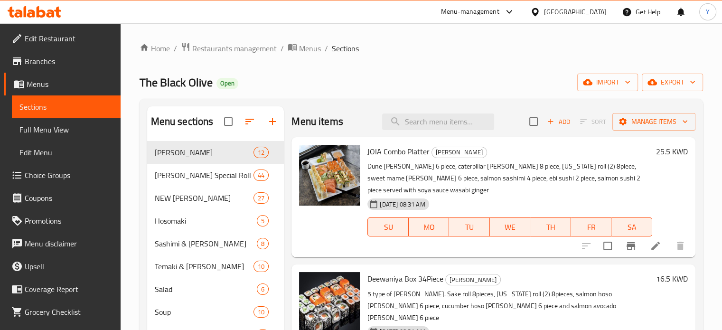
click at [300, 47] on span "Menus" at bounding box center [310, 48] width 22 height 11
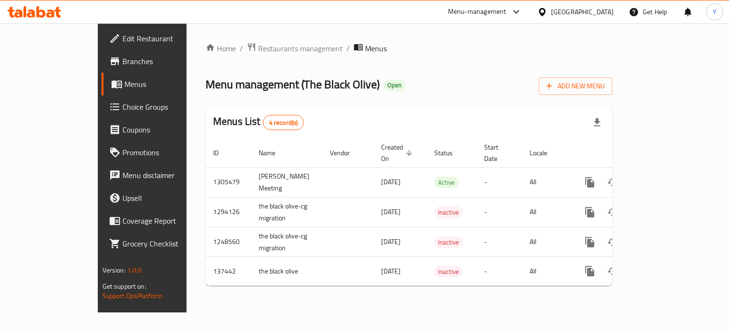
click at [508, 62] on div "Home / Restaurants management / Menus Menu management ( The Black Olive ) Open …" at bounding box center [409, 167] width 407 height 251
click at [581, 90] on div "Menu management ( The Black Olive ) Open Add New Menu" at bounding box center [409, 84] width 407 height 21
click at [558, 86] on div "Menu management ( The Black Olive ) Open Add New Menu" at bounding box center [409, 84] width 407 height 21
click at [539, 46] on ol "Home / Restaurants management / Menus" at bounding box center [409, 48] width 407 height 12
click at [576, 59] on div "Home / Restaurants management / Menus Menu management ( The Black Olive ) Open …" at bounding box center [409, 167] width 407 height 251
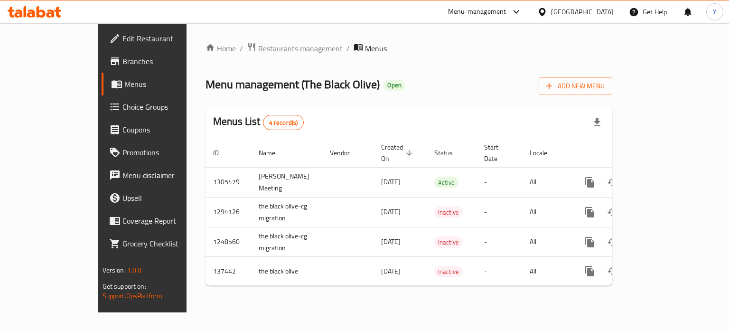
click at [576, 60] on div "Home / Restaurants management / Menus Menu management ( The Black Olive ) Open …" at bounding box center [409, 167] width 407 height 251
click at [556, 80] on div "Menu management ( The Black Olive ) Open Add New Menu" at bounding box center [409, 84] width 407 height 21
click at [548, 89] on div "Menu management ( The Black Olive ) Open Add New Menu" at bounding box center [409, 84] width 407 height 21
click at [468, 94] on div "Menu management ( The Black Olive ) Open Add New Menu" at bounding box center [409, 84] width 407 height 21
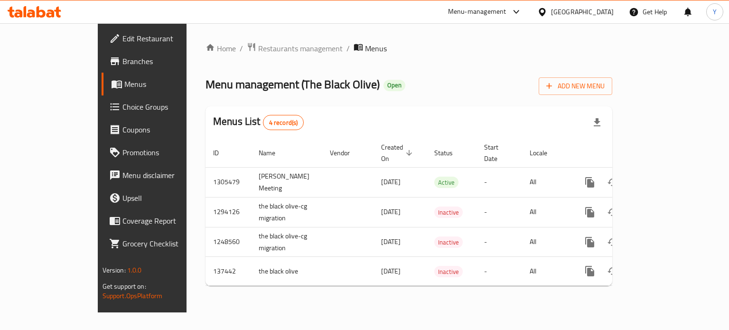
click at [436, 74] on div "Menu management ( The Black Olive ) Open Add New Menu" at bounding box center [409, 84] width 407 height 21
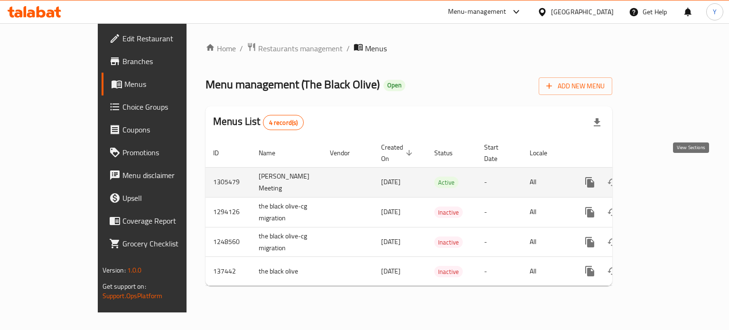
click at [664, 177] on icon "enhanced table" at bounding box center [658, 182] width 11 height 11
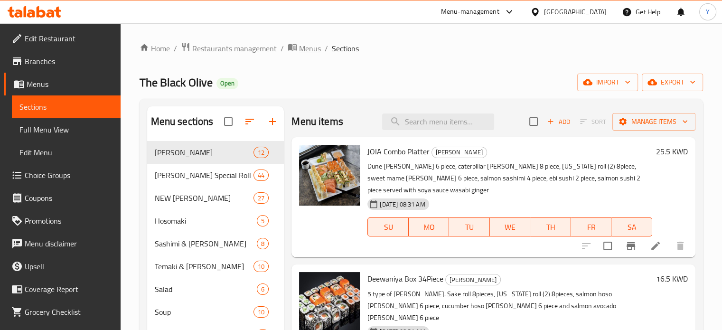
click at [304, 50] on span "Menus" at bounding box center [310, 48] width 22 height 11
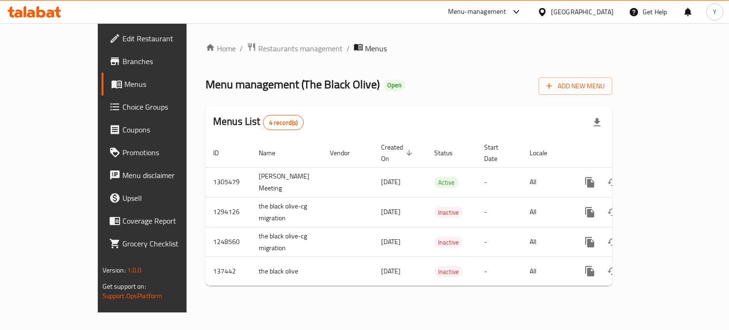
click at [408, 49] on ol "Home / Restaurants management / Menus" at bounding box center [409, 48] width 407 height 12
click at [351, 66] on div "Home / Restaurants management / Menus Menu management ( The Black Olive ) Open …" at bounding box center [409, 167] width 407 height 251
click at [258, 49] on span "Restaurants management" at bounding box center [300, 48] width 85 height 11
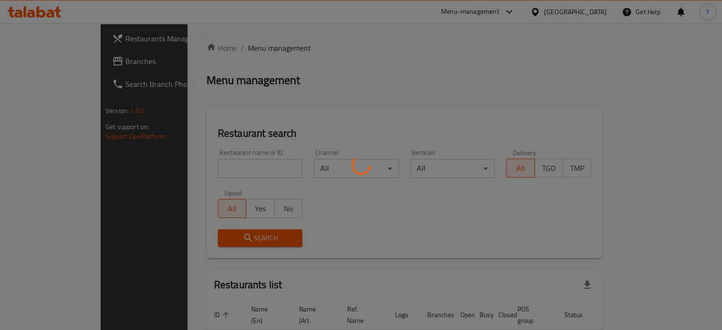
click at [381, 66] on div at bounding box center [361, 165] width 722 height 330
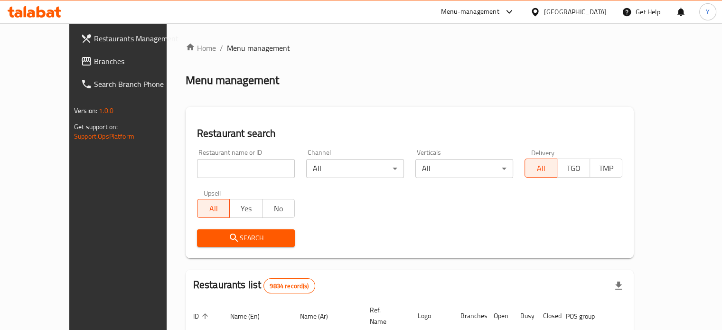
click at [250, 172] on input "search" at bounding box center [246, 168] width 98 height 19
type input "the black olive"
click button "Search" at bounding box center [246, 238] width 98 height 18
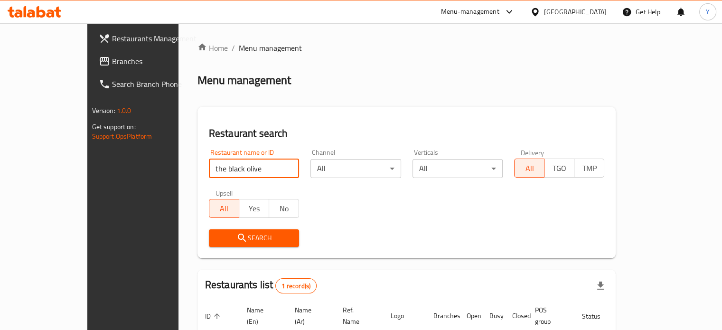
click at [321, 87] on div "Menu management" at bounding box center [407, 80] width 419 height 15
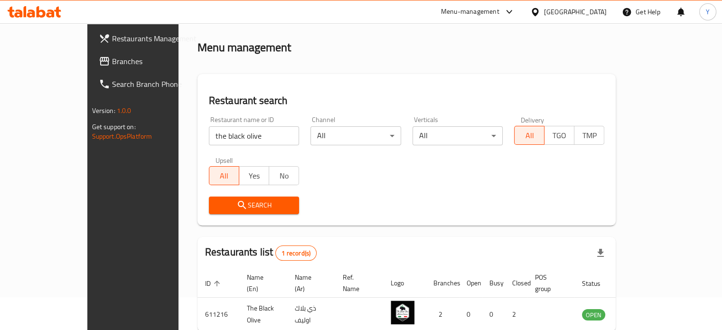
scroll to position [74, 0]
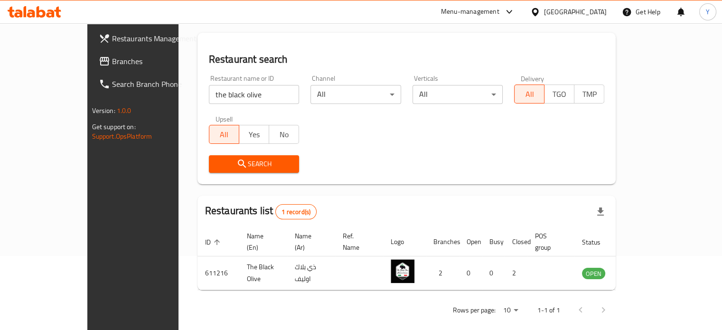
click at [112, 57] on span "Branches" at bounding box center [156, 61] width 88 height 11
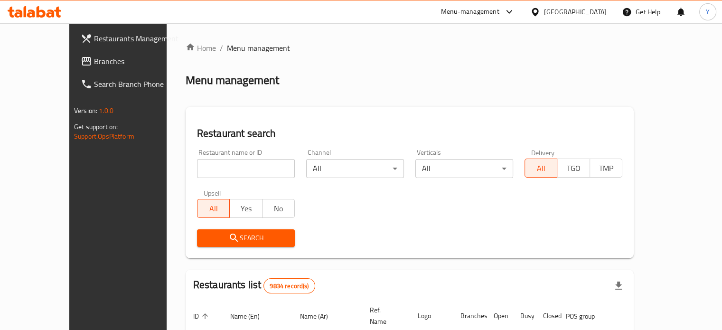
click at [429, 89] on div "Home / Menu management Menu management Restaurant search Restaurant name or ID …" at bounding box center [410, 317] width 448 height 550
drag, startPoint x: 236, startPoint y: 175, endPoint x: 251, endPoint y: 164, distance: 18.6
click at [236, 175] on input "search" at bounding box center [246, 168] width 98 height 19
click at [303, 113] on div "Restaurant search Restaurant name or ID Restaurant name or ID Channel All ​ Ver…" at bounding box center [410, 182] width 448 height 151
click at [206, 173] on input "search" at bounding box center [246, 168] width 98 height 19
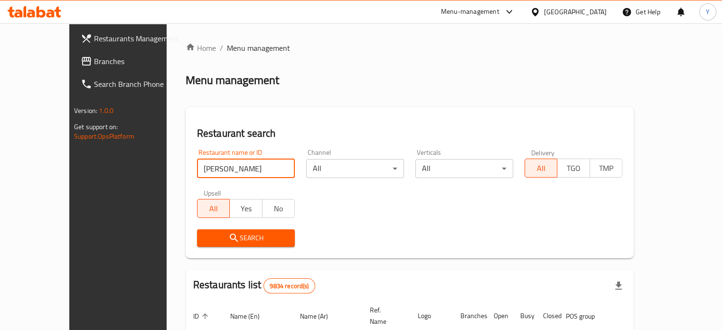
type input "[PERSON_NAME]"
click button "Search" at bounding box center [246, 238] width 98 height 18
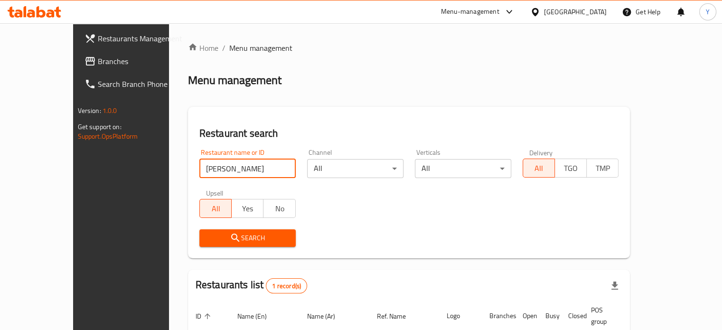
click at [376, 87] on div "Menu management" at bounding box center [409, 80] width 443 height 15
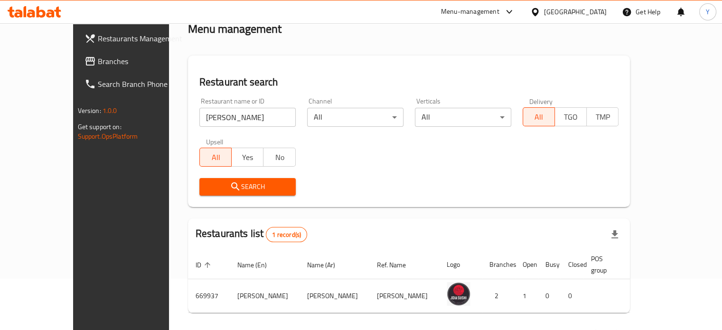
scroll to position [74, 0]
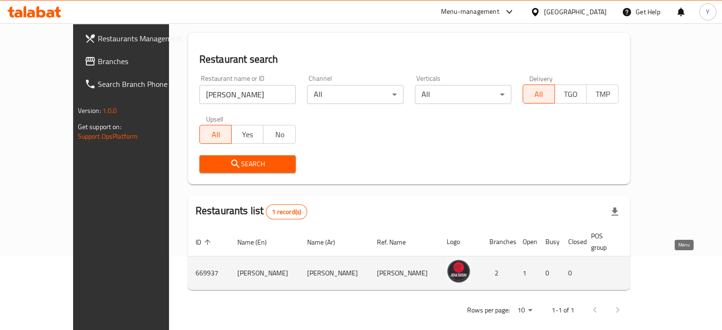
click at [688, 267] on icon "enhanced table" at bounding box center [693, 272] width 11 height 11
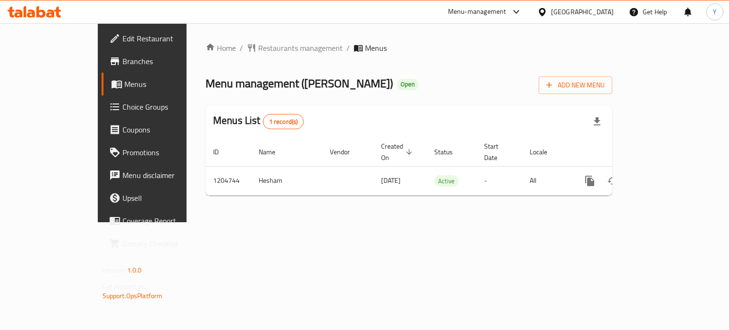
drag, startPoint x: 450, startPoint y: 43, endPoint x: 392, endPoint y: 42, distance: 57.9
click at [443, 44] on ol "Home / Restaurants management / Menus" at bounding box center [409, 47] width 407 height 11
click at [440, 69] on div "Home / Restaurants management / Menus Menu management ( [PERSON_NAME] ) Open Ad…" at bounding box center [409, 122] width 407 height 161
click at [389, 74] on div "Menu management ( [PERSON_NAME] ) Open Add New Menu" at bounding box center [409, 83] width 407 height 21
click at [258, 47] on span "Restaurants management" at bounding box center [300, 47] width 85 height 11
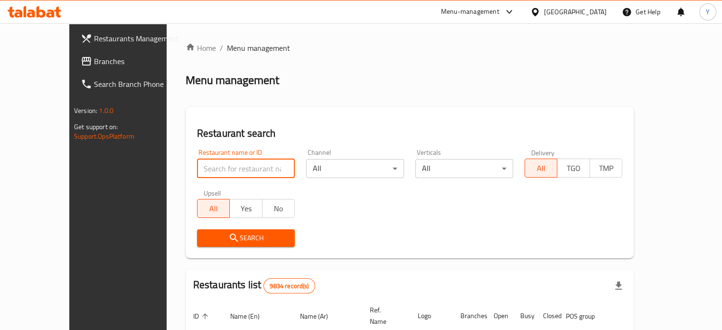
click at [220, 173] on input "search" at bounding box center [246, 168] width 98 height 19
type input "the black olive"
click button "Search" at bounding box center [246, 238] width 98 height 18
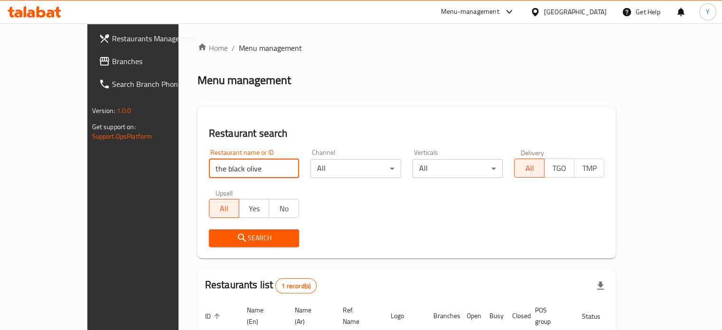
click at [412, 95] on div "Home / Menu management Menu management Restaurant search Restaurant name or ID …" at bounding box center [407, 219] width 419 height 354
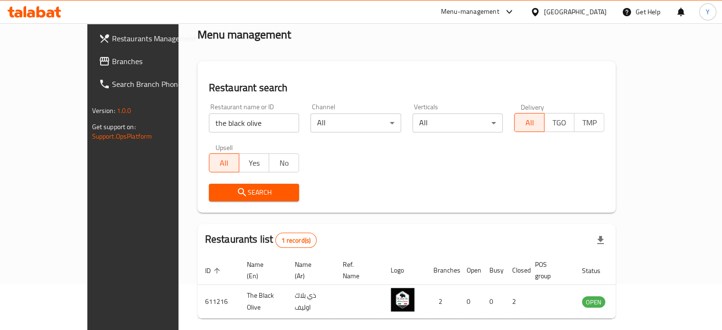
scroll to position [74, 0]
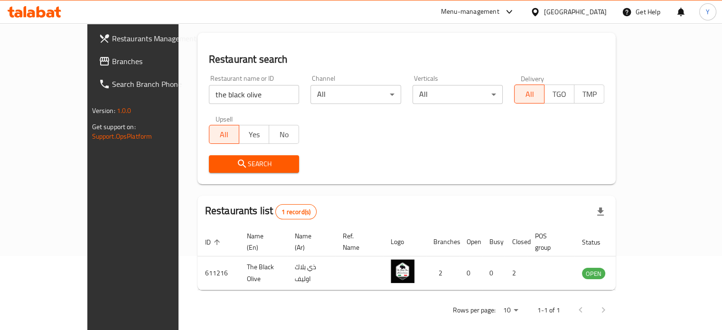
click at [488, 196] on div "Restaurants list 1 record(s)" at bounding box center [407, 212] width 419 height 32
click at [112, 40] on span "Restaurants Management" at bounding box center [156, 38] width 88 height 11
